Goal: Information Seeking & Learning: Learn about a topic

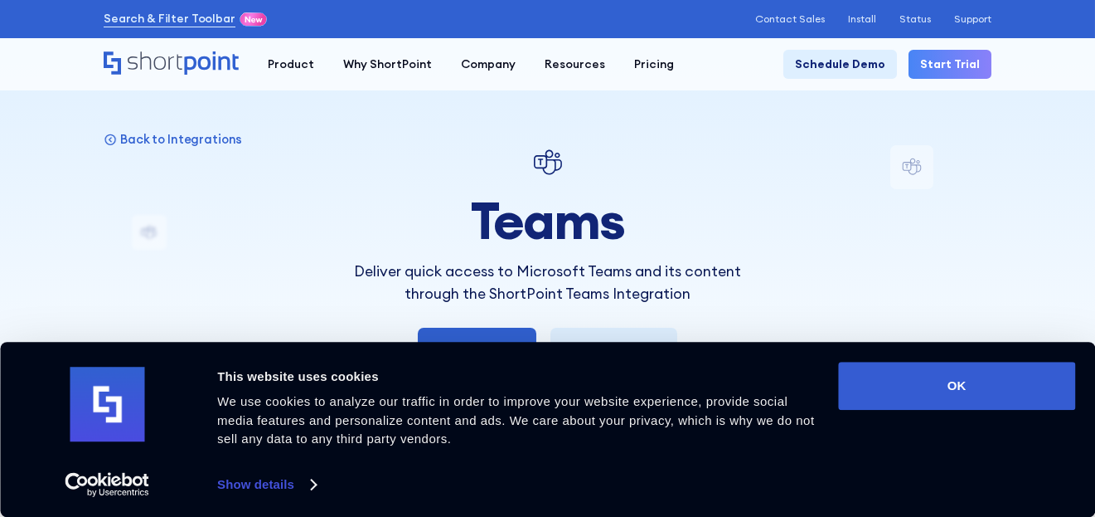
click at [661, 136] on div at bounding box center [547, 258] width 1095 height 517
click at [756, 124] on div at bounding box center [547, 258] width 1095 height 517
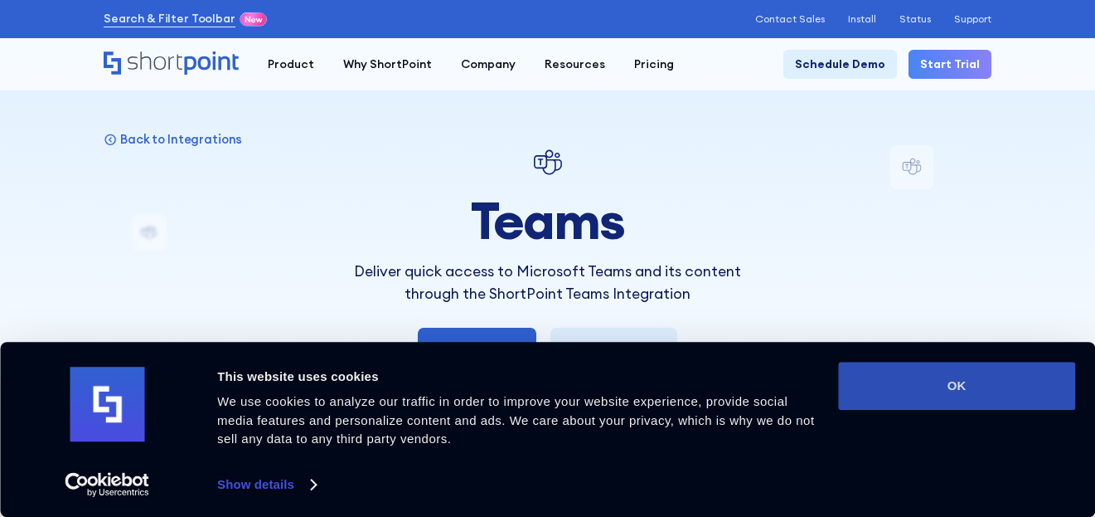
click at [992, 364] on button "OK" at bounding box center [956, 385] width 237 height 48
